Goal: Find specific page/section: Find specific page/section

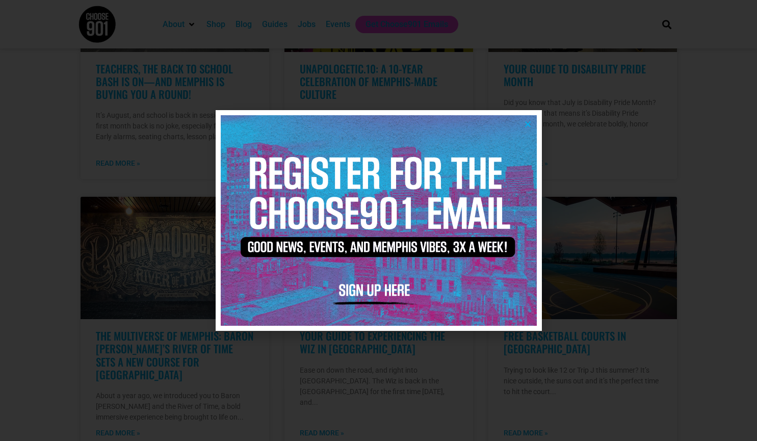
scroll to position [407, 0]
click at [525, 124] on icon "Close" at bounding box center [528, 124] width 8 height 8
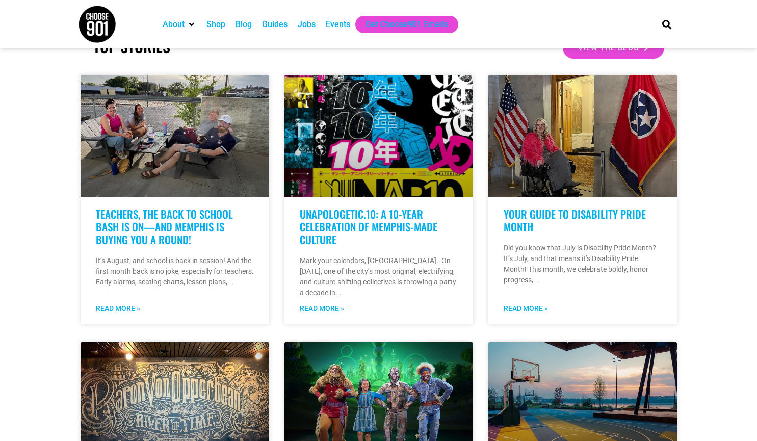
scroll to position [0, 0]
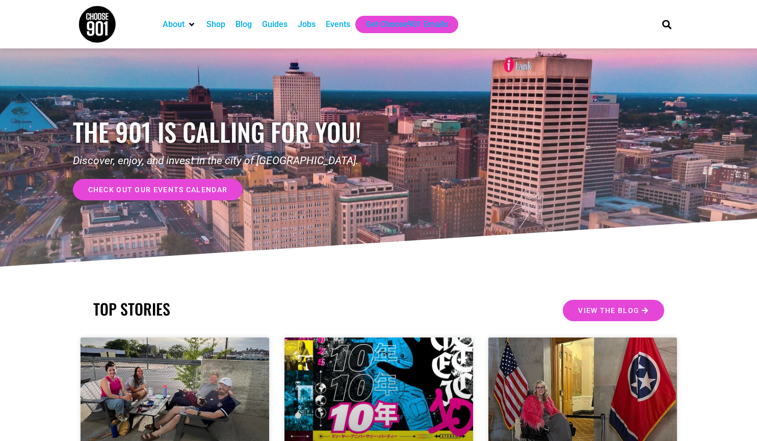
click at [310, 25] on div "Jobs" at bounding box center [307, 24] width 18 height 12
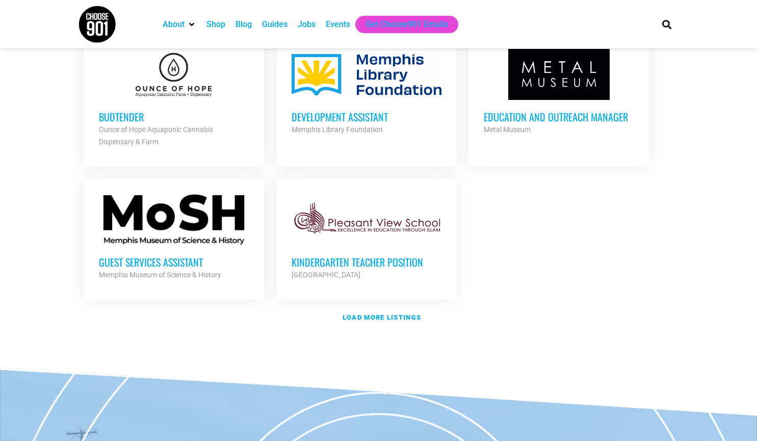
scroll to position [1166, 0]
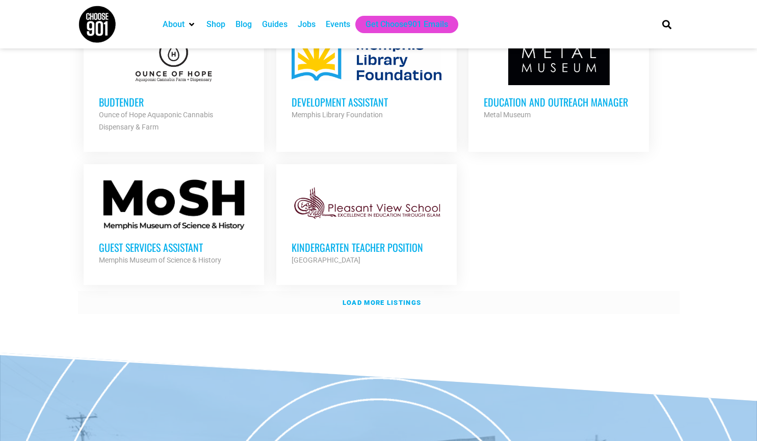
click at [361, 291] on link "Load more listings" at bounding box center [379, 302] width 602 height 23
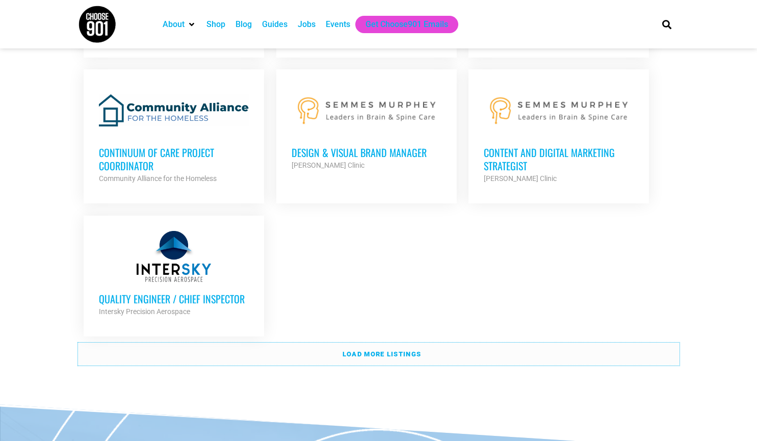
scroll to position [2163, 0]
click at [317, 343] on link "Load more listings" at bounding box center [379, 353] width 602 height 23
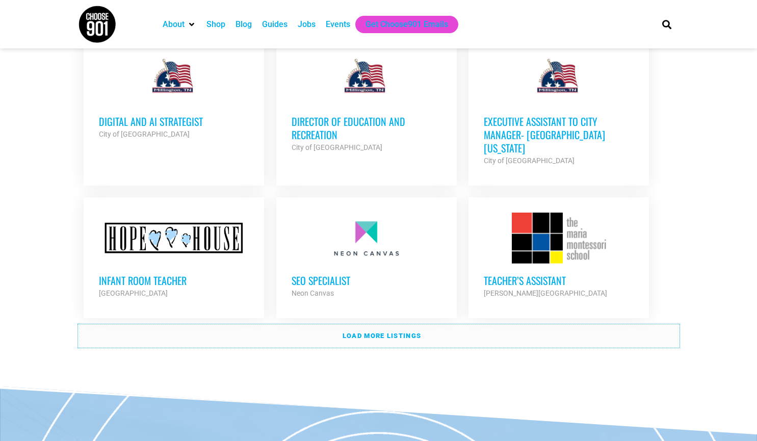
scroll to position [3109, 0]
